Goal: Information Seeking & Learning: Learn about a topic

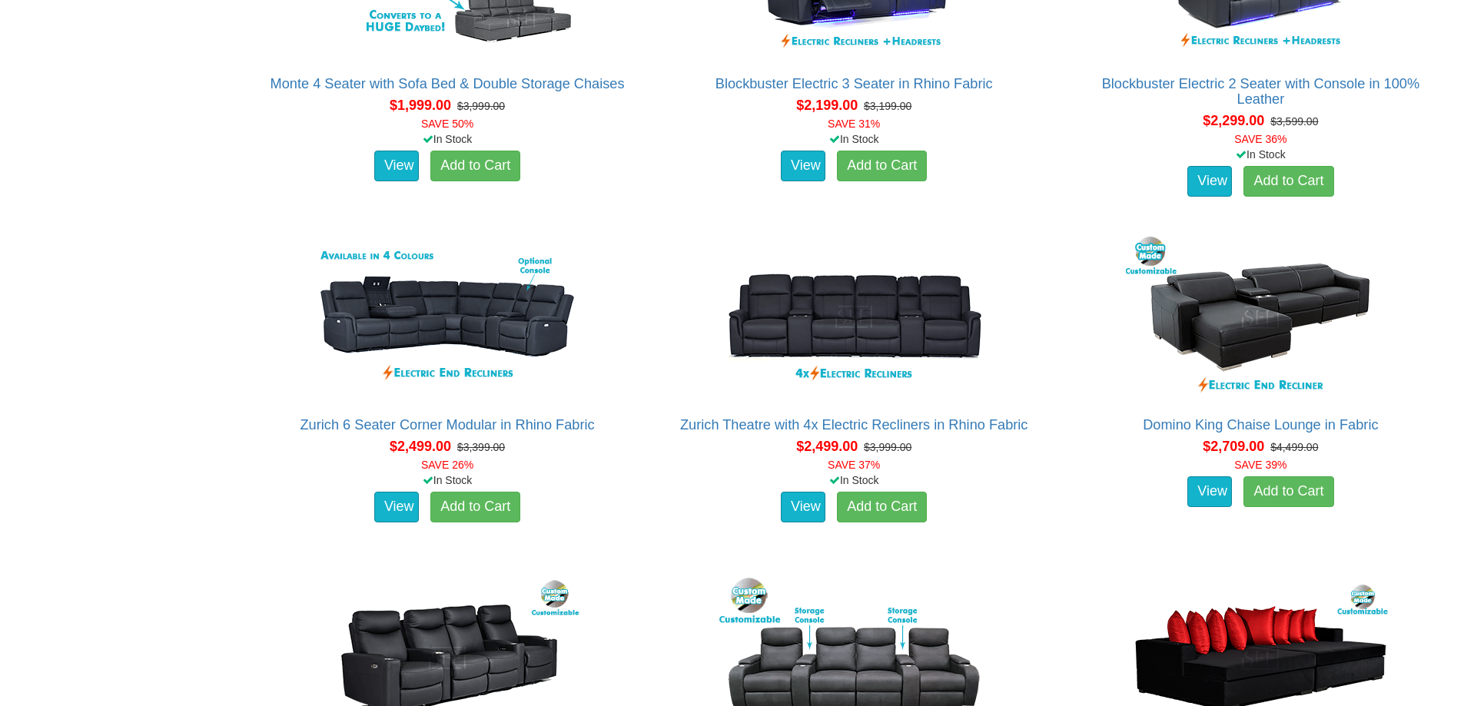
scroll to position [1391, 0]
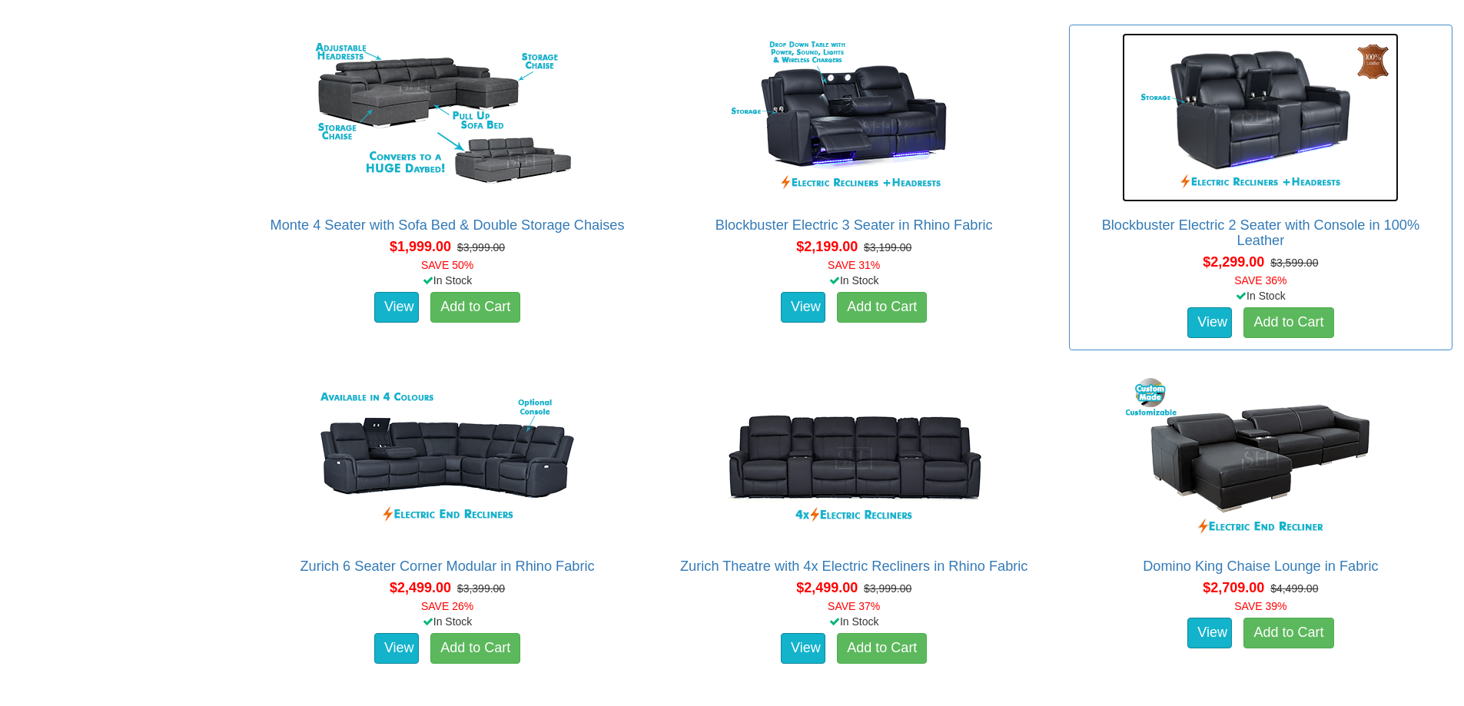
click at [1296, 95] on img at bounding box center [1260, 117] width 277 height 169
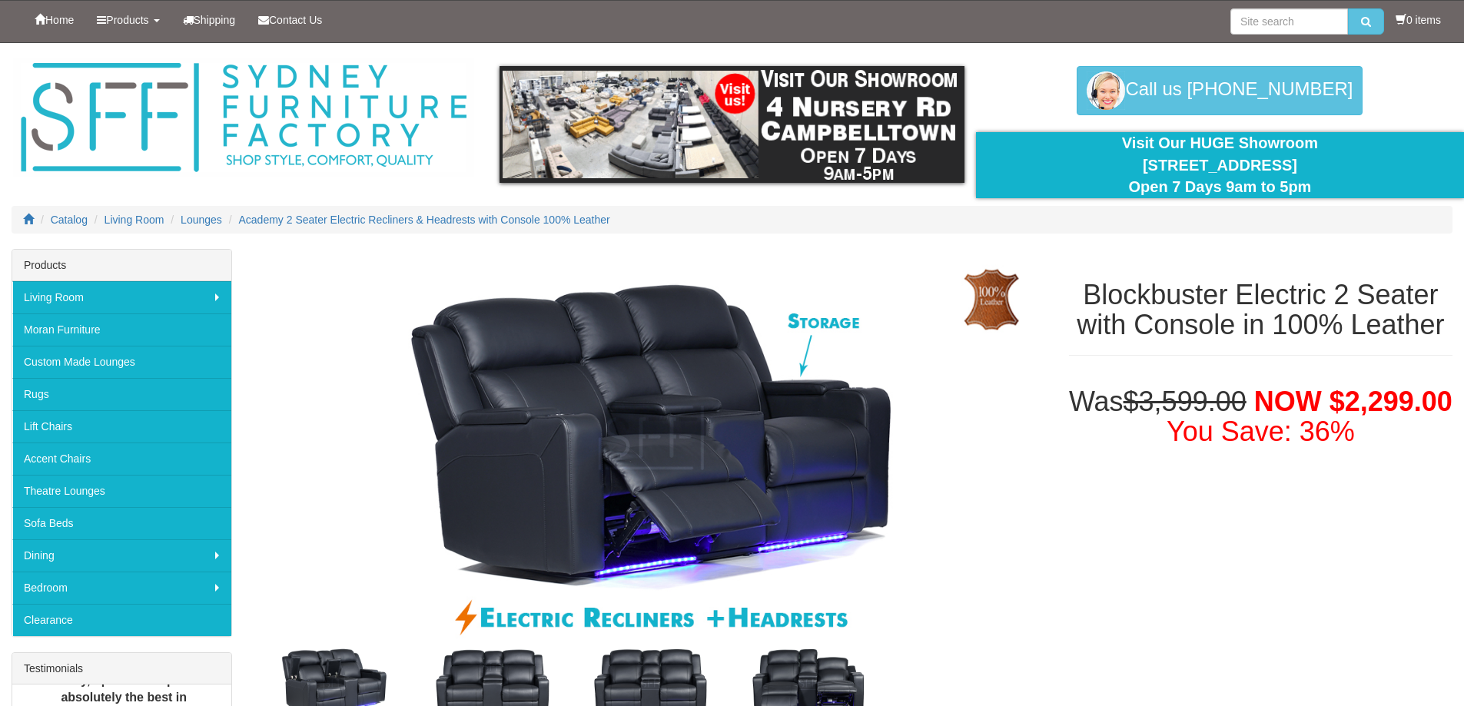
scroll to position [154, 0]
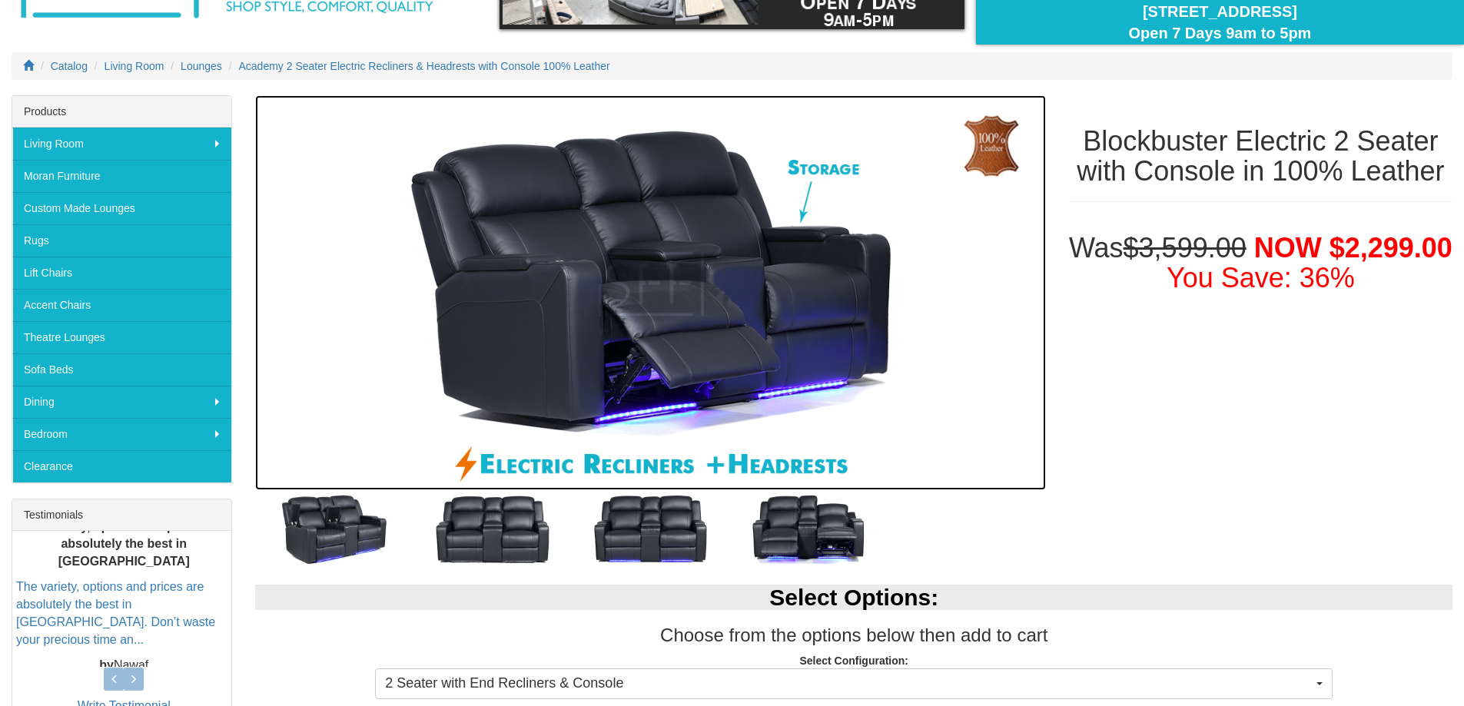
click at [665, 324] on img at bounding box center [650, 292] width 790 height 395
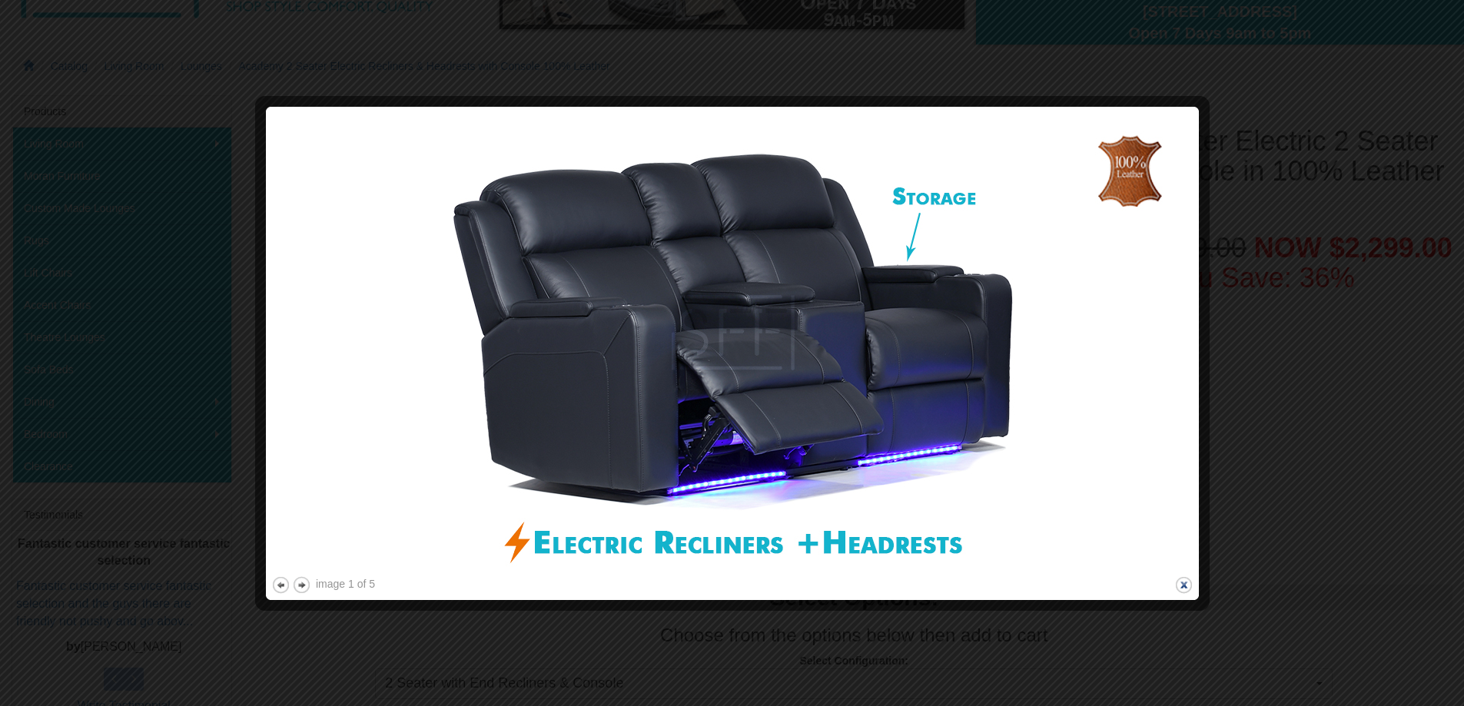
click at [1185, 591] on button "close" at bounding box center [1183, 585] width 19 height 19
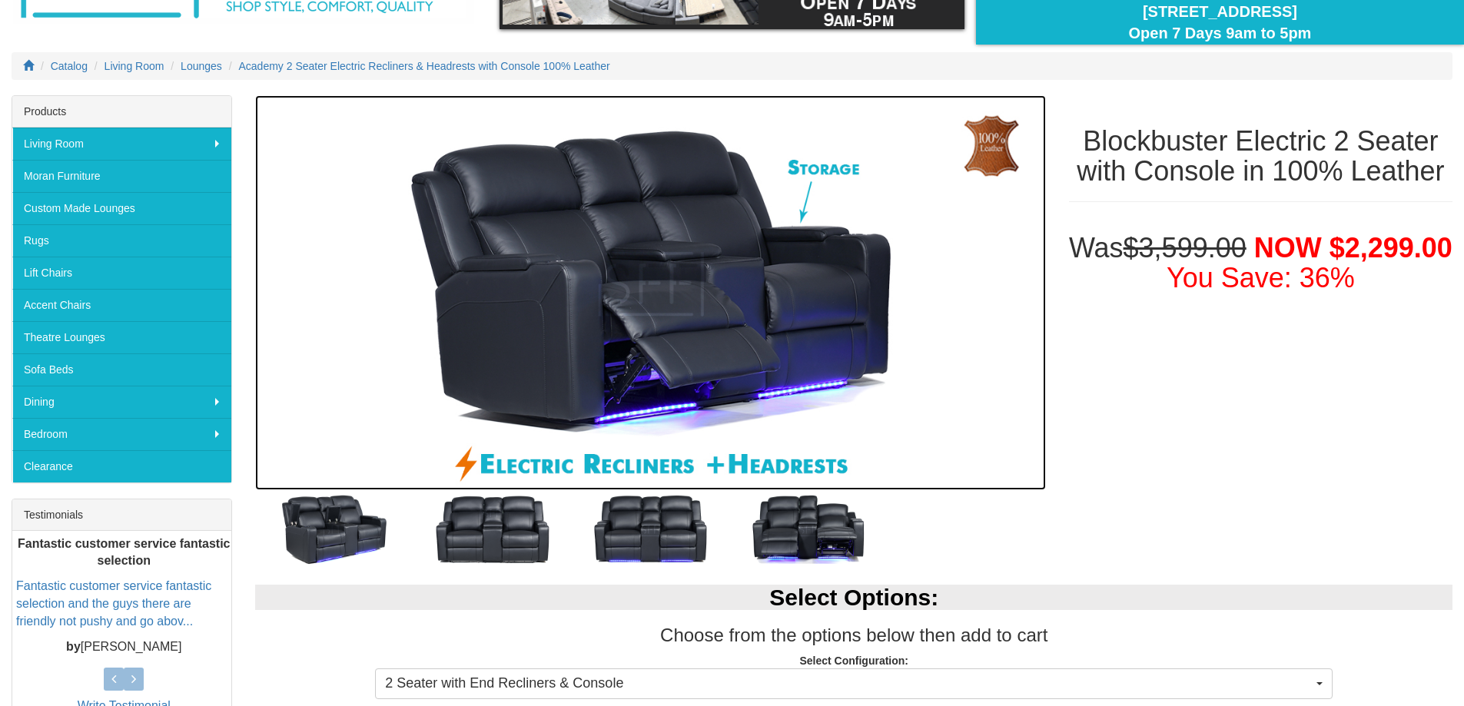
click at [573, 308] on img at bounding box center [650, 292] width 790 height 395
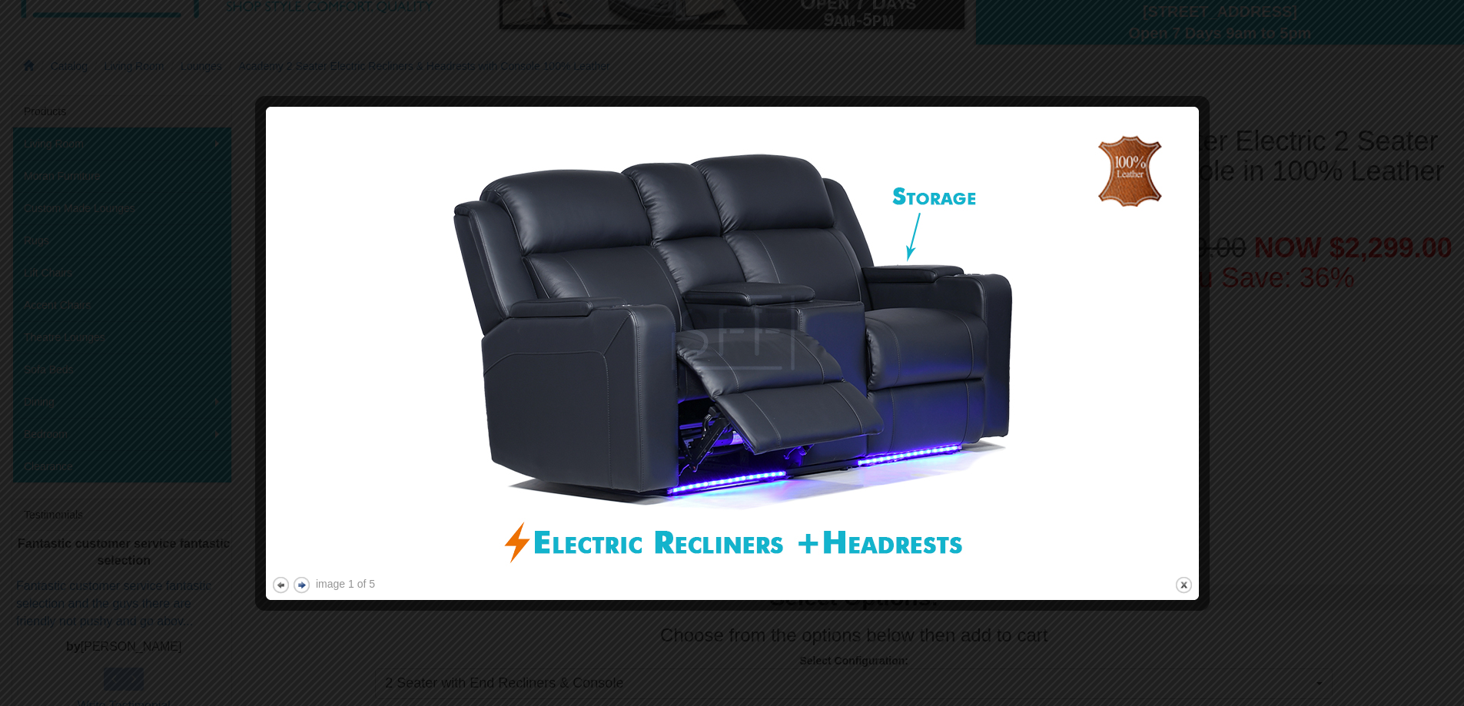
click at [303, 587] on button "next" at bounding box center [301, 585] width 19 height 19
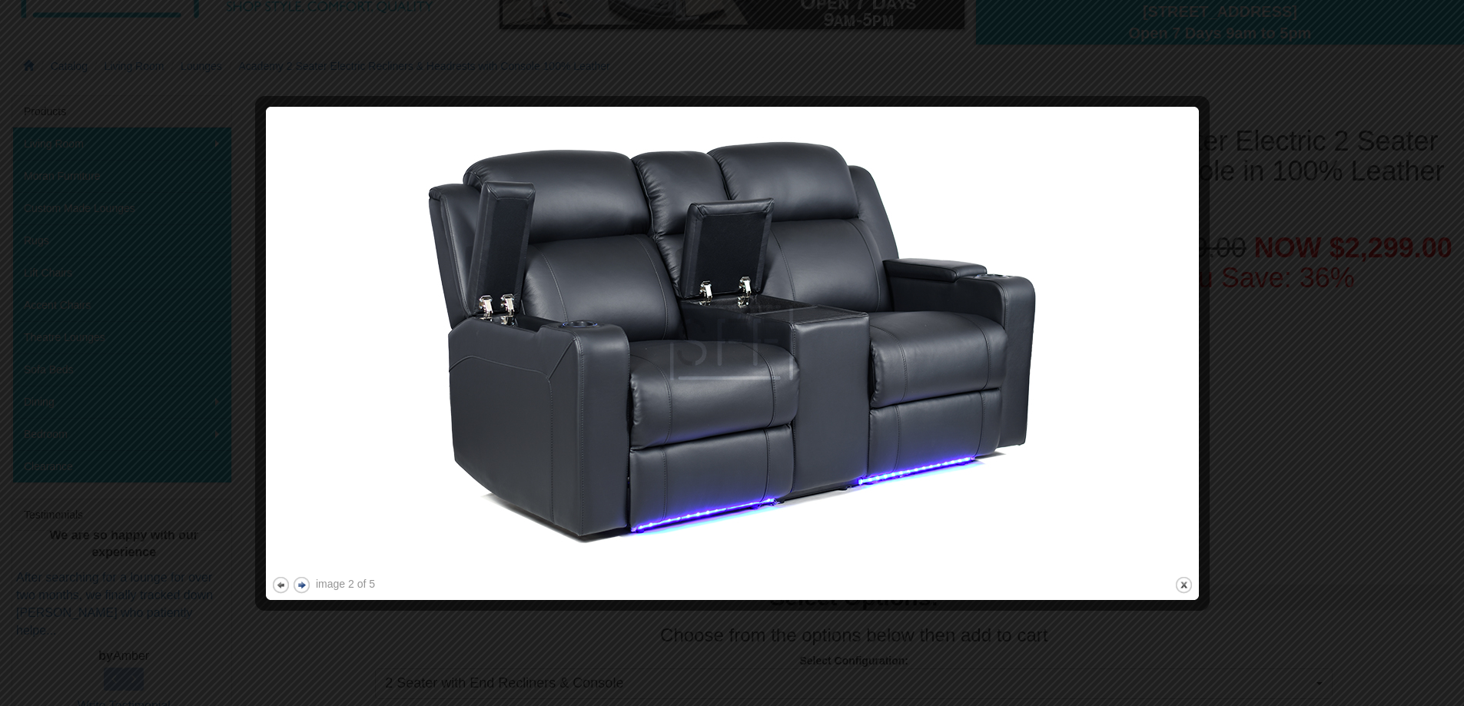
click at [303, 587] on button "next" at bounding box center [301, 585] width 19 height 19
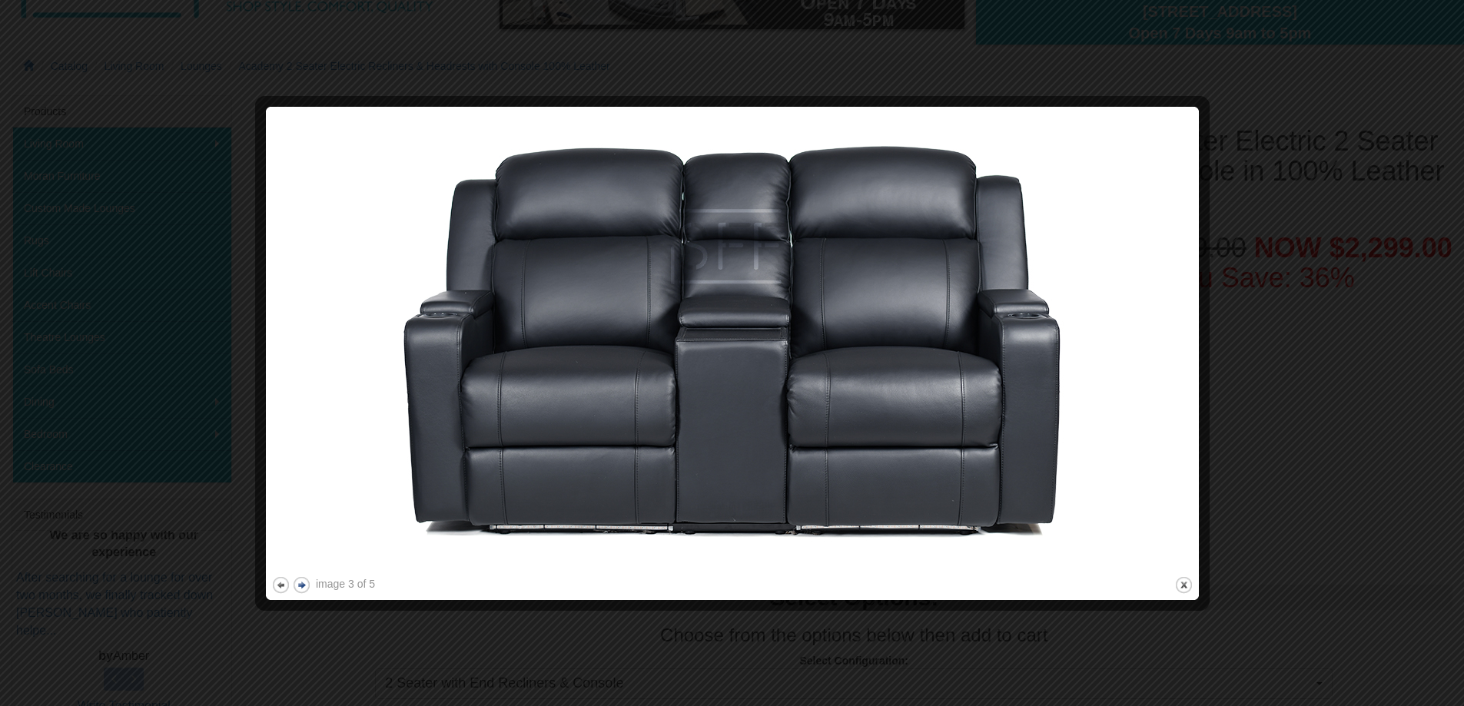
click at [303, 587] on button "next" at bounding box center [301, 585] width 19 height 19
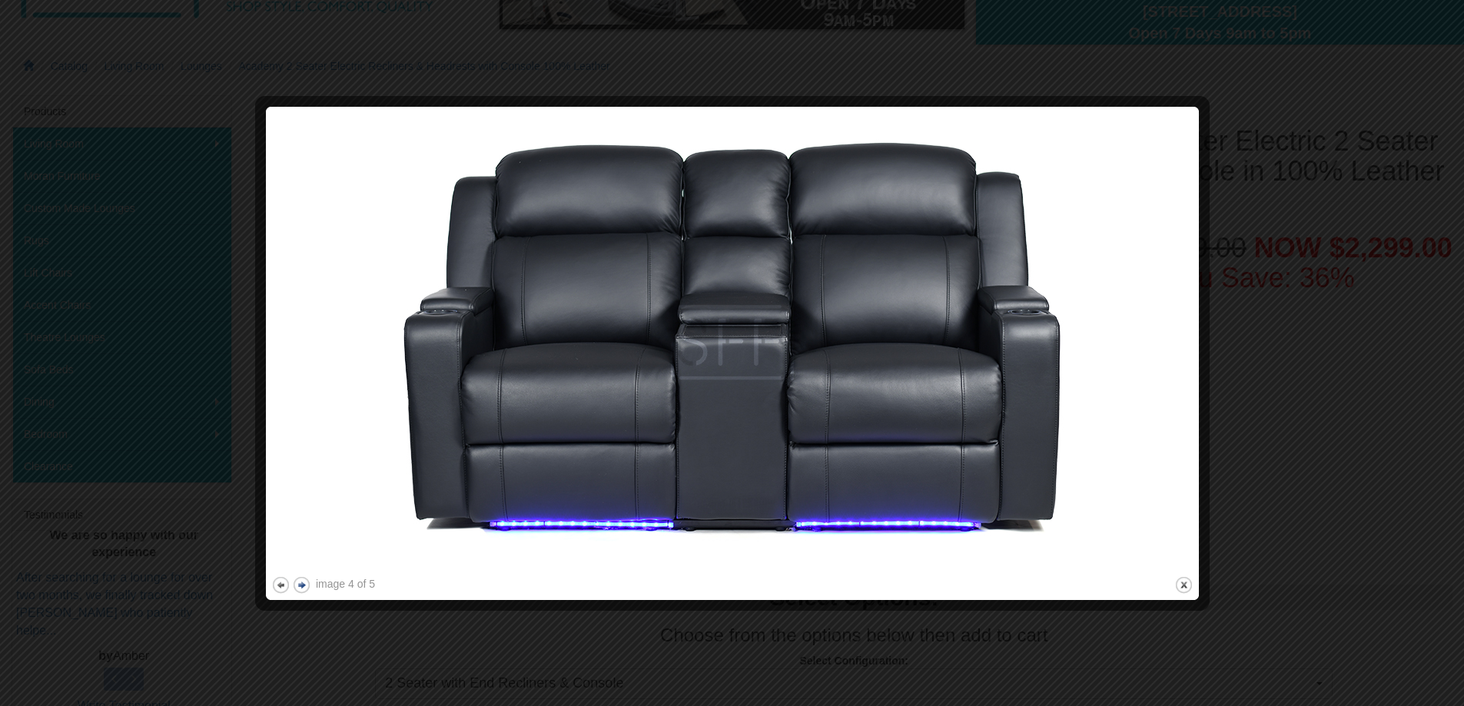
click at [303, 587] on button "next" at bounding box center [301, 585] width 19 height 19
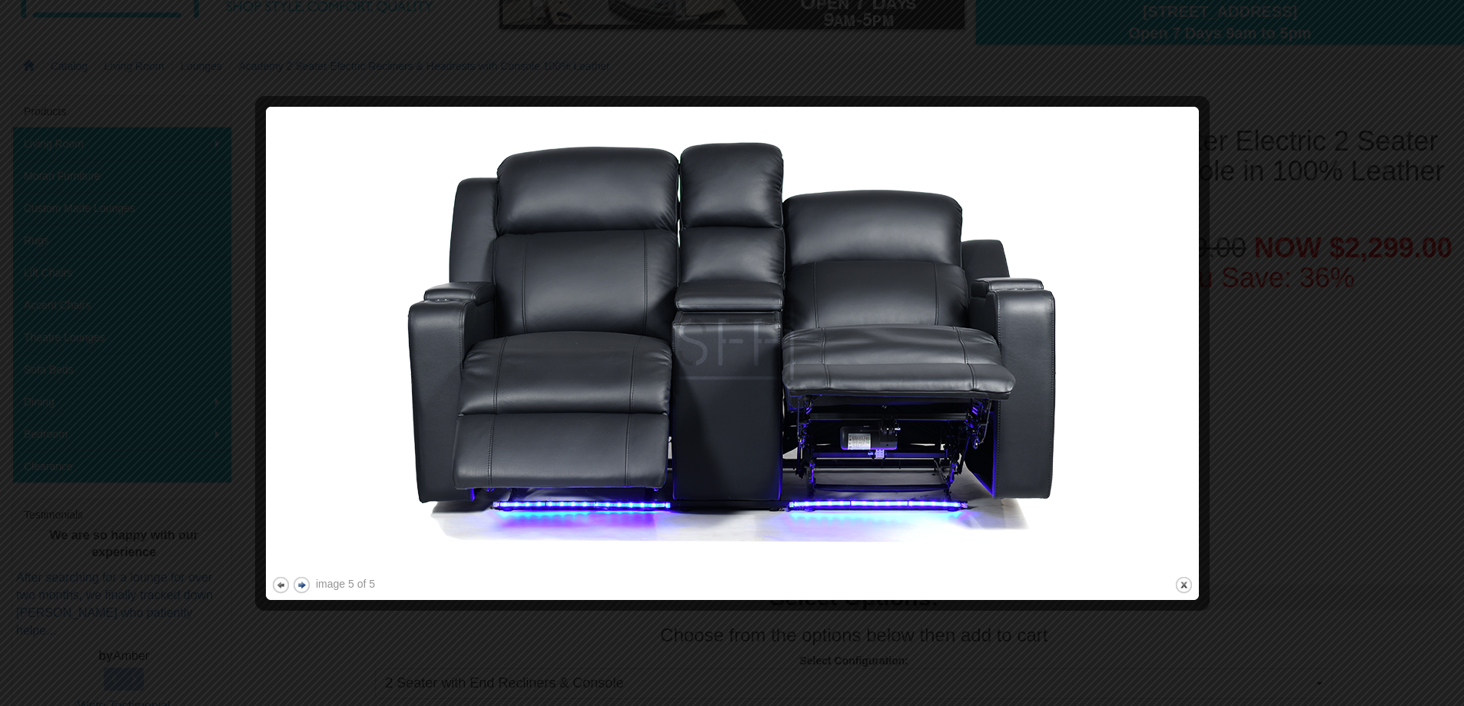
click at [303, 587] on button "next" at bounding box center [301, 585] width 19 height 19
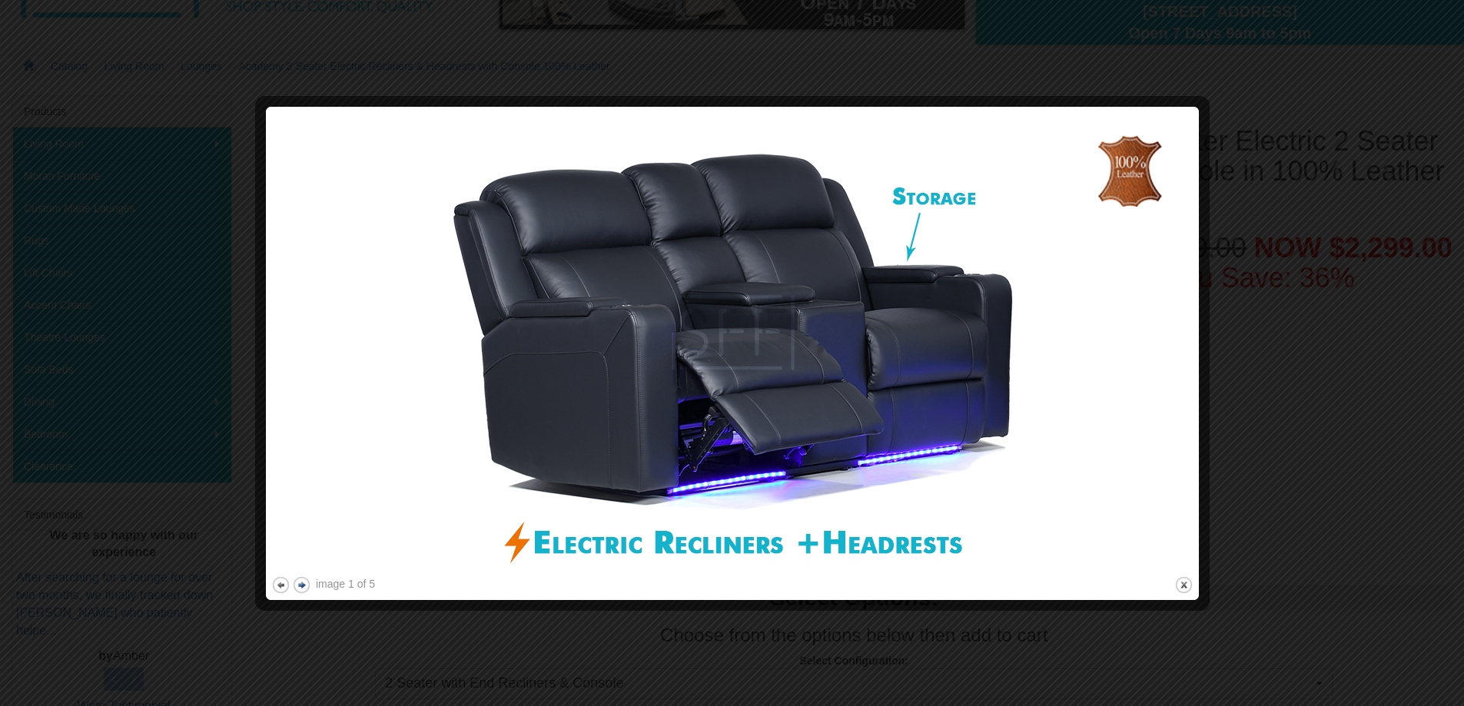
click at [303, 587] on button "next" at bounding box center [301, 585] width 19 height 19
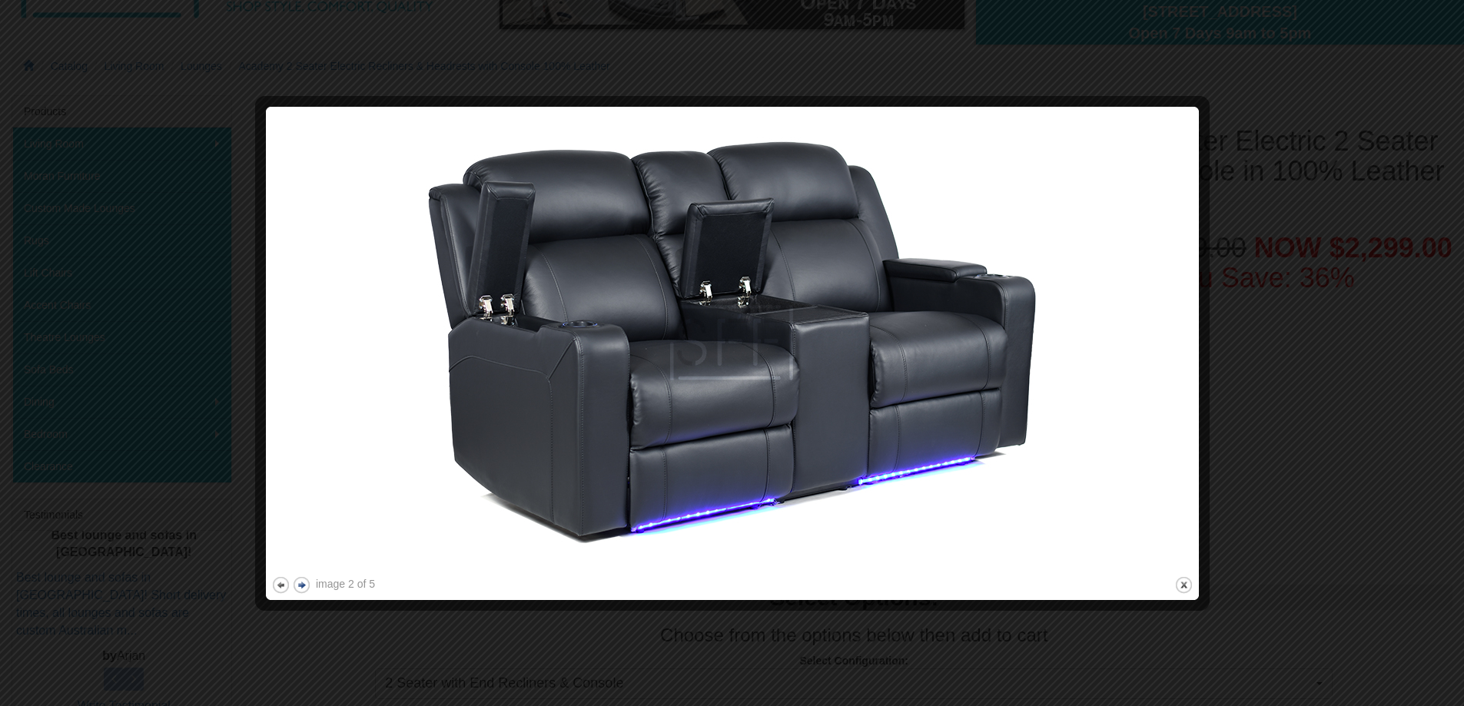
click at [303, 587] on button "next" at bounding box center [301, 585] width 19 height 19
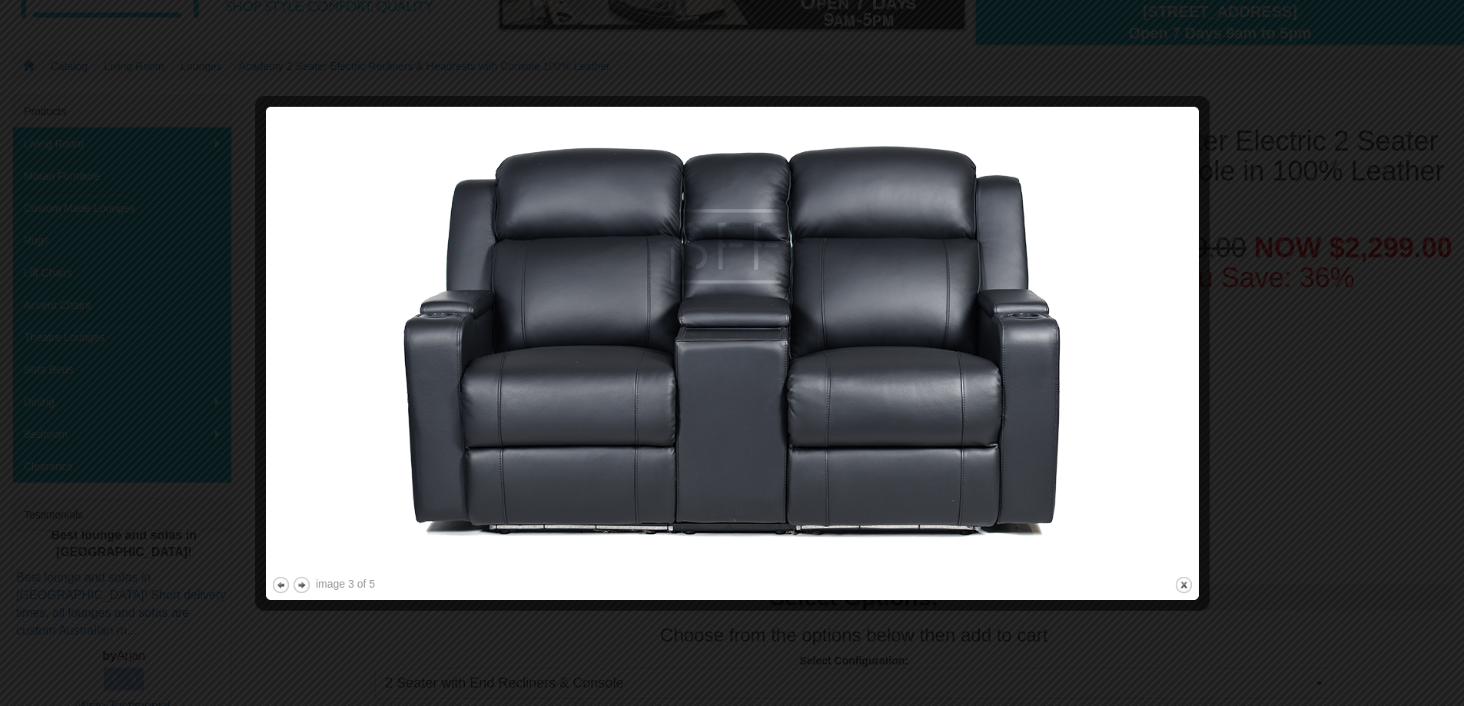
click at [1353, 154] on div at bounding box center [732, 353] width 1464 height 706
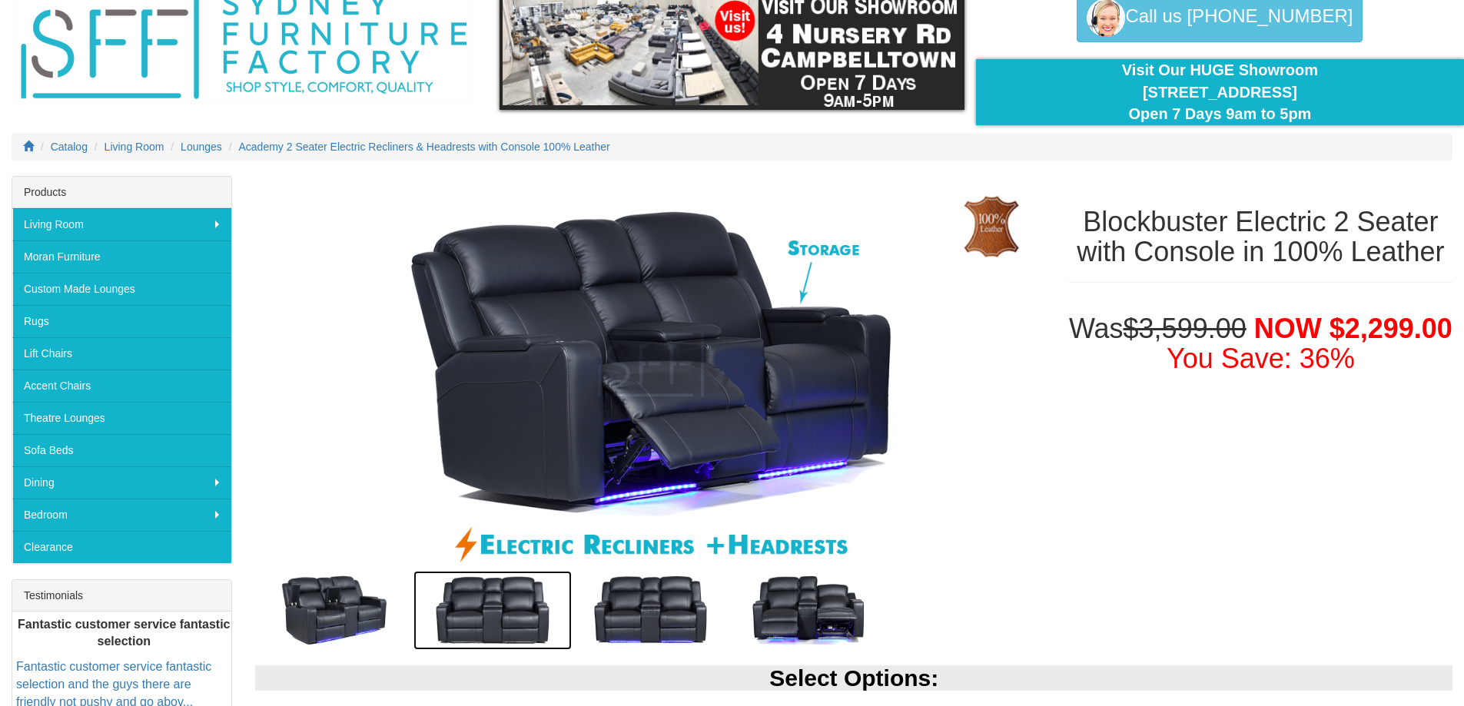
scroll to position [0, 0]
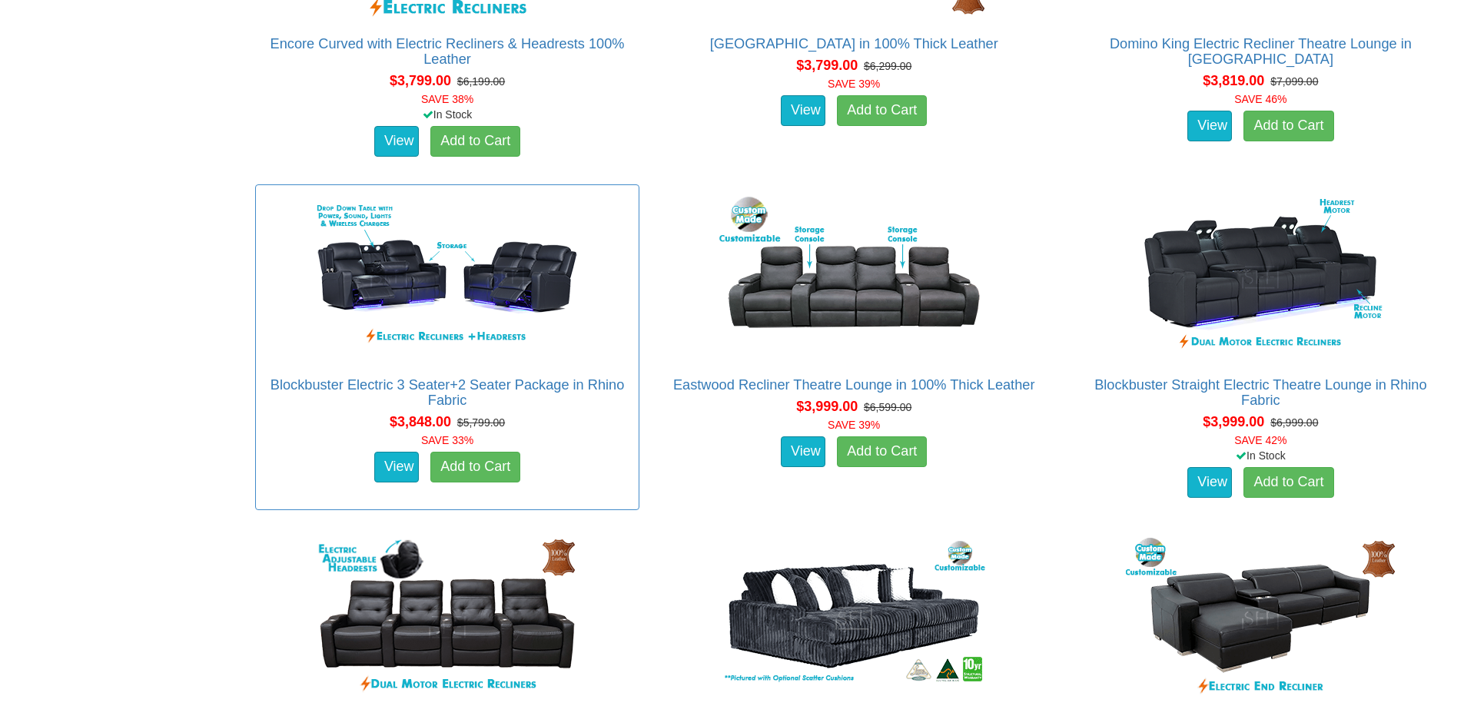
scroll to position [3005, 0]
